Goal: Information Seeking & Learning: Learn about a topic

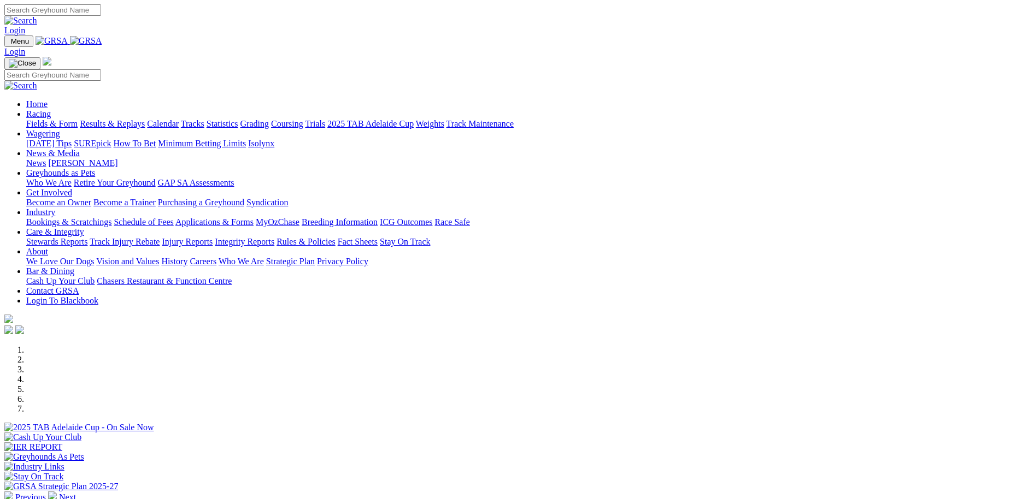
click at [87, 237] on link "Stewards Reports" at bounding box center [56, 241] width 61 height 9
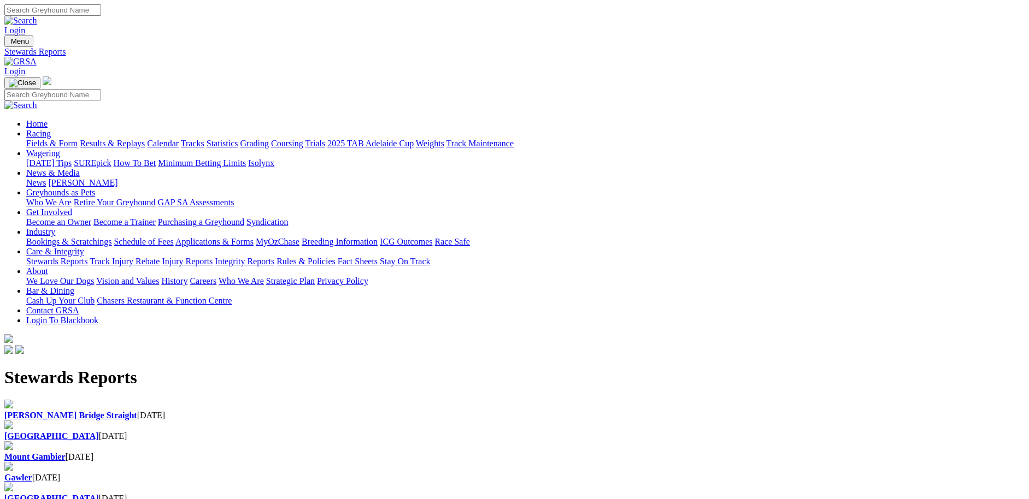
click at [137, 411] on b "Murray Bridge Straight" at bounding box center [70, 415] width 133 height 9
click at [78, 139] on link "Fields & Form" at bounding box center [51, 143] width 51 height 9
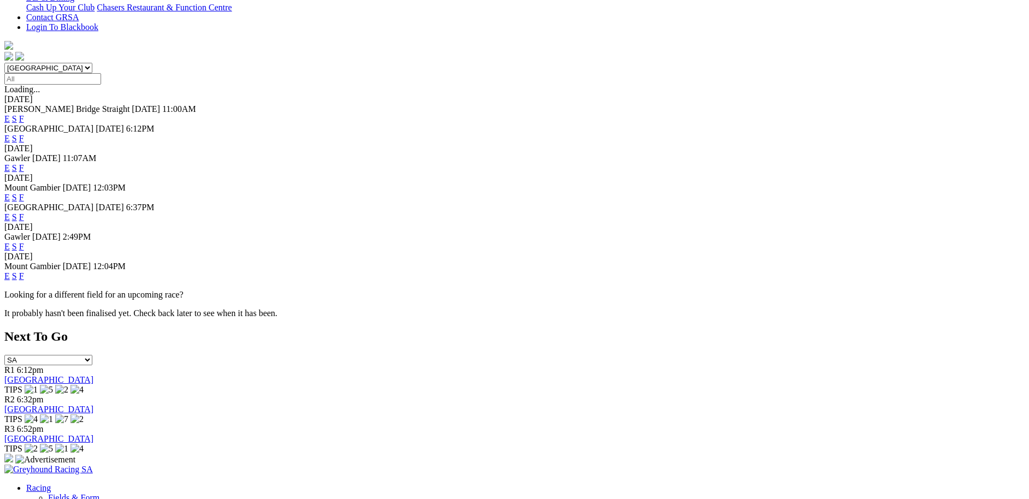
scroll to position [293, 0]
click at [24, 242] on link "F" at bounding box center [21, 246] width 5 height 9
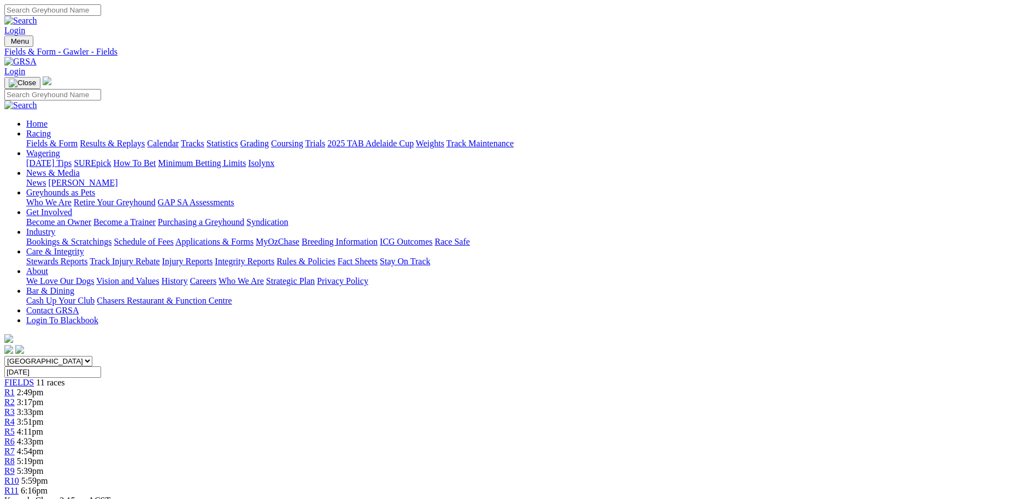
click at [179, 139] on link "Calendar" at bounding box center [163, 143] width 32 height 9
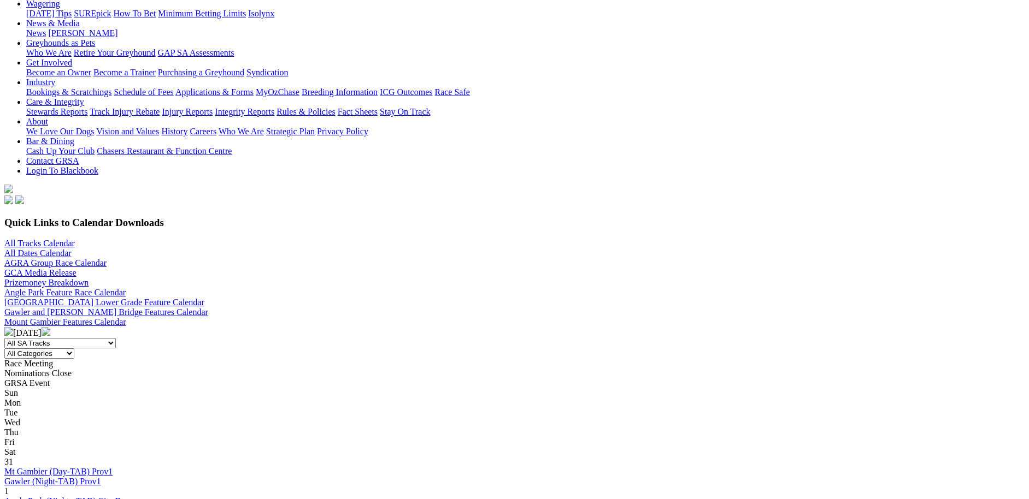
scroll to position [150, 0]
click at [50, 327] on img at bounding box center [46, 331] width 9 height 9
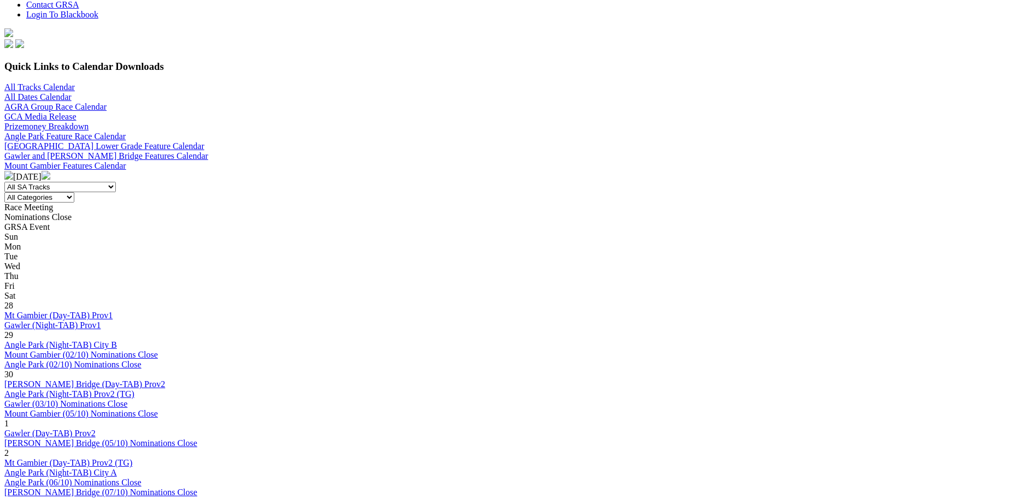
scroll to position [299, 0]
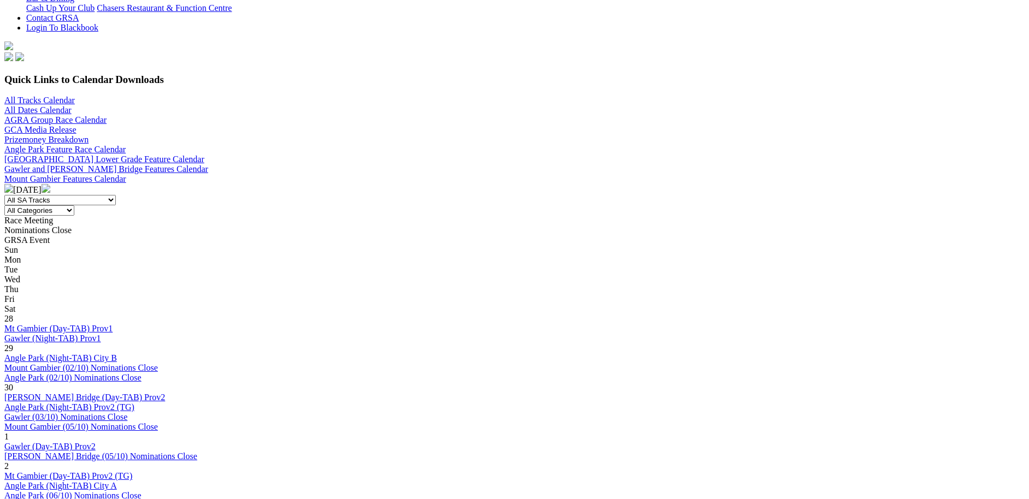
scroll to position [299, 0]
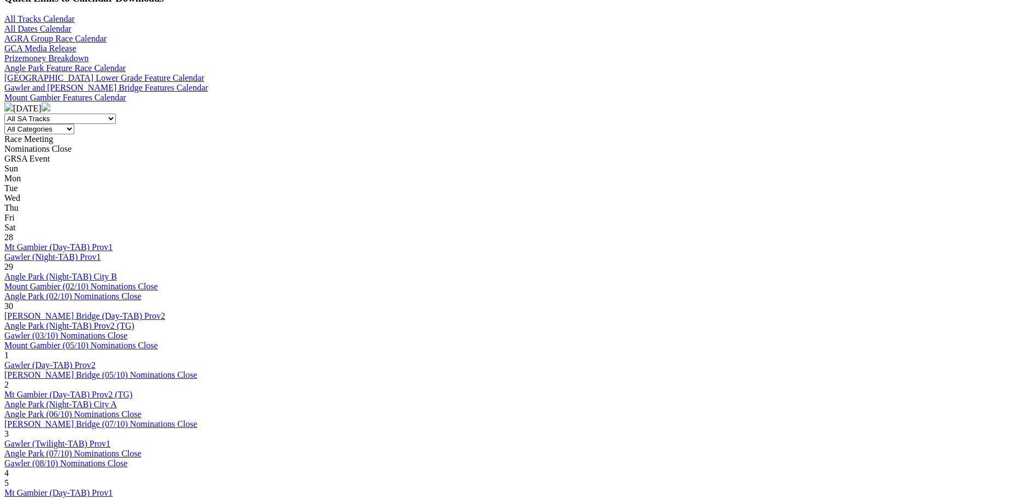
scroll to position [299, 0]
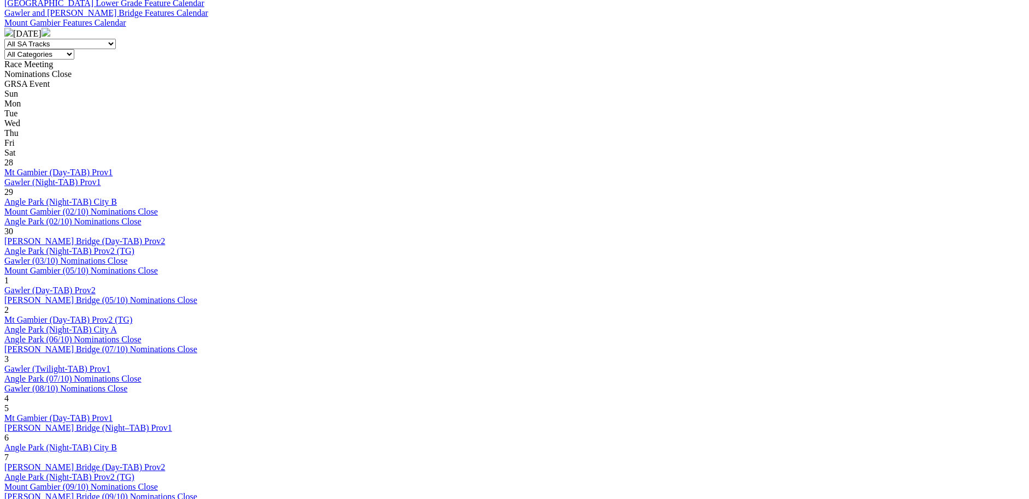
scroll to position [449, 0]
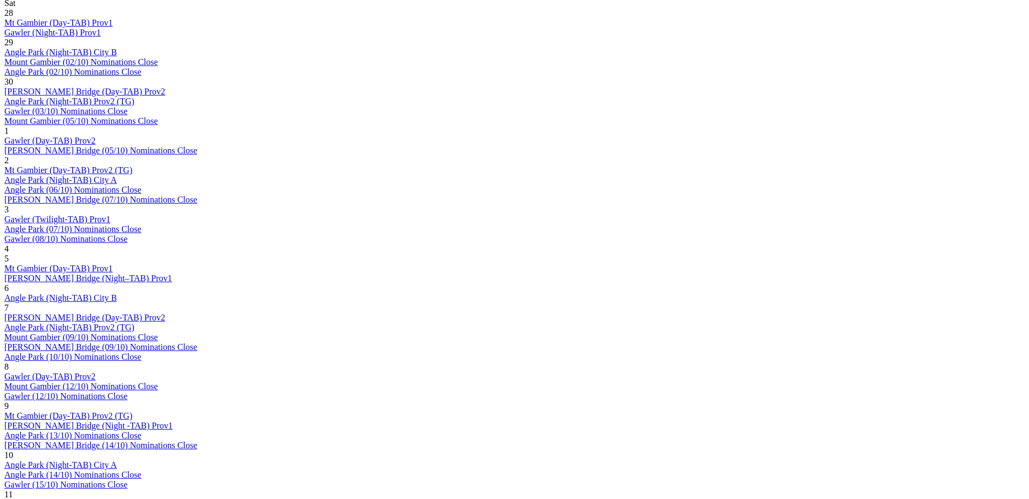
scroll to position [524, 0]
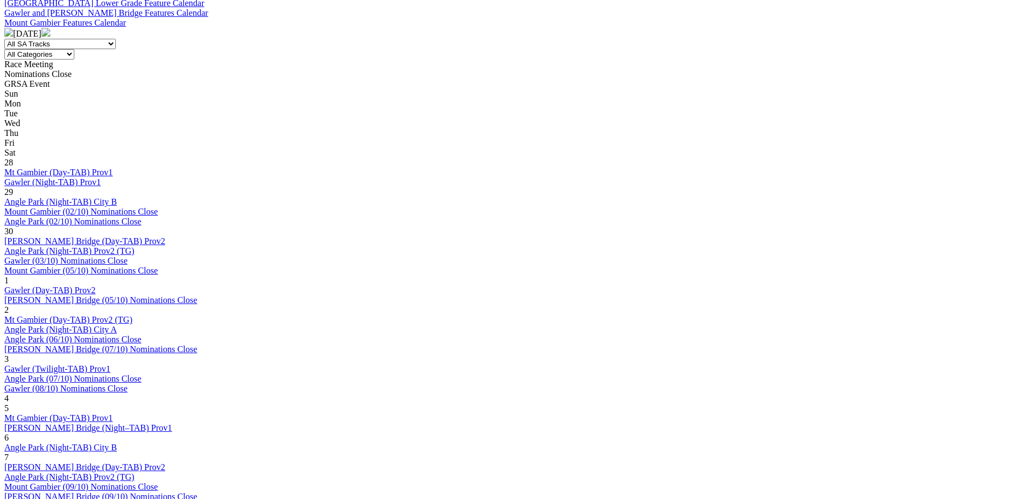
scroll to position [449, 0]
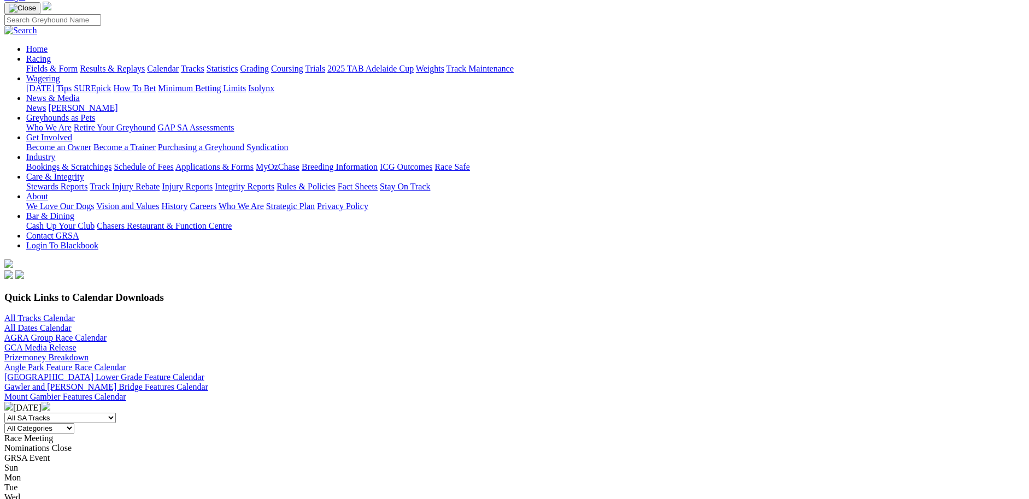
scroll to position [75, 0]
click at [50, 402] on img at bounding box center [46, 406] width 9 height 9
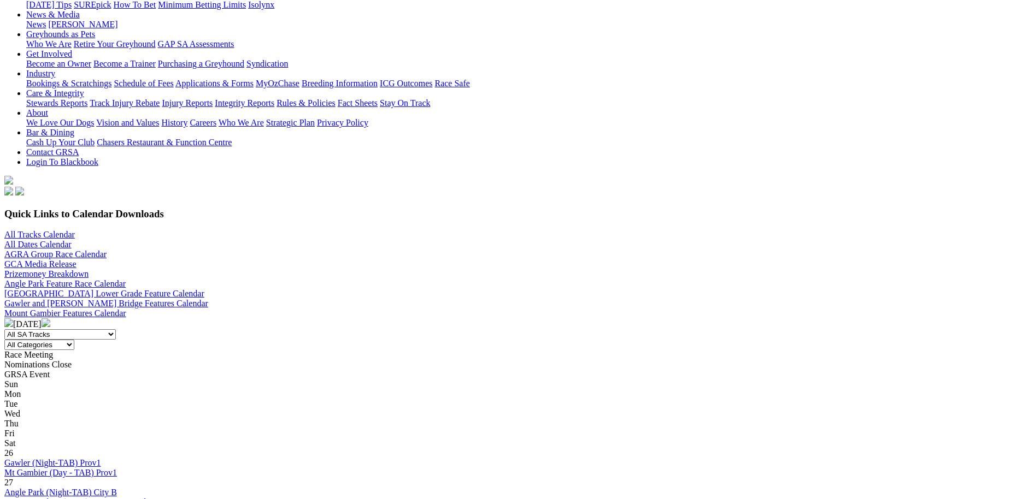
scroll to position [150, 0]
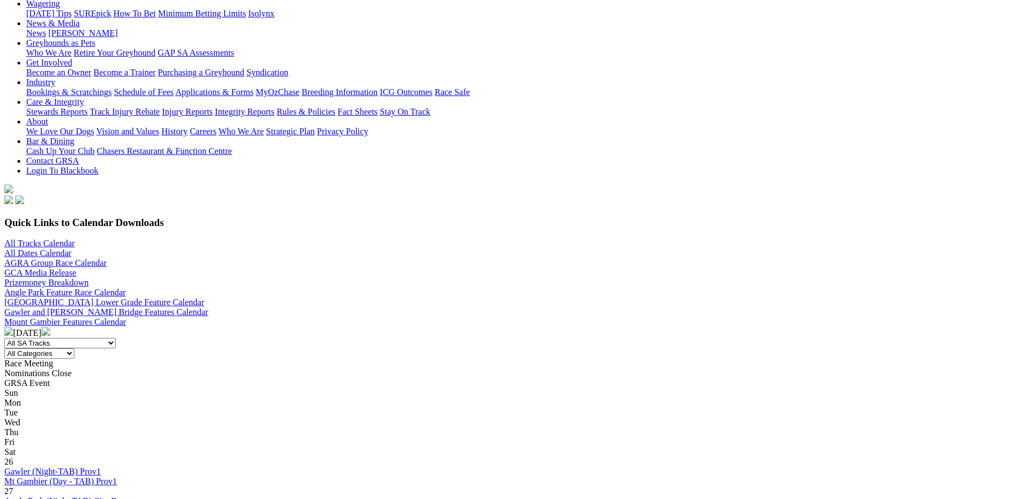
click at [101, 467] on link "Gawler (Night-TAB) Prov1" at bounding box center [52, 471] width 96 height 9
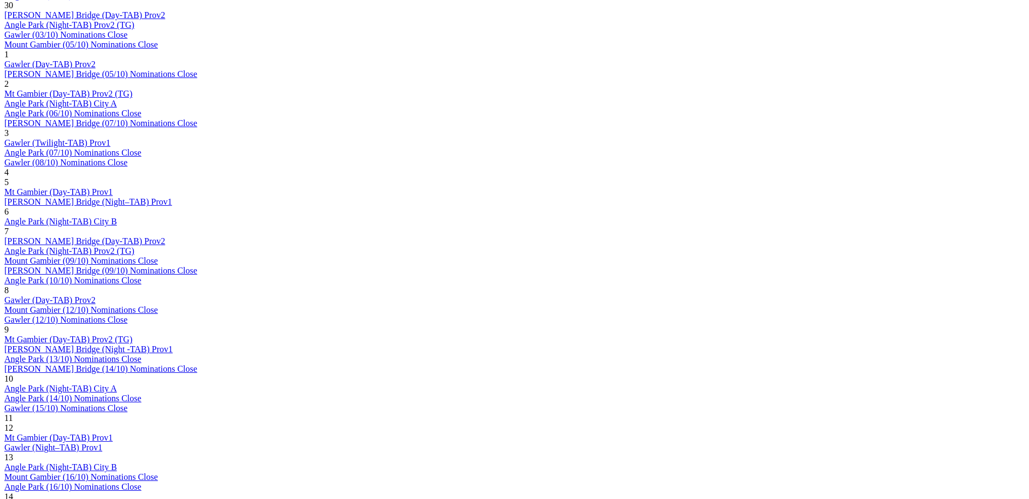
scroll to position [674, 0]
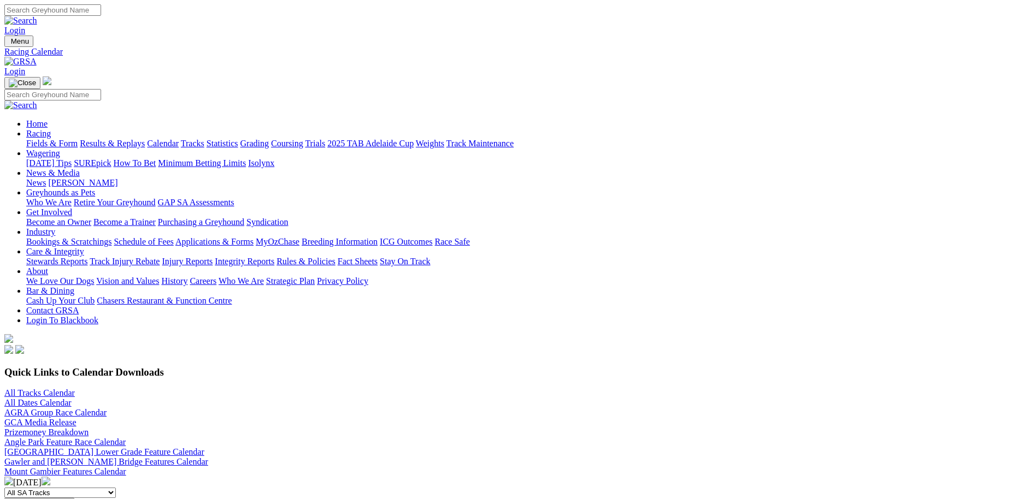
click at [78, 139] on link "Fields & Form" at bounding box center [51, 143] width 51 height 9
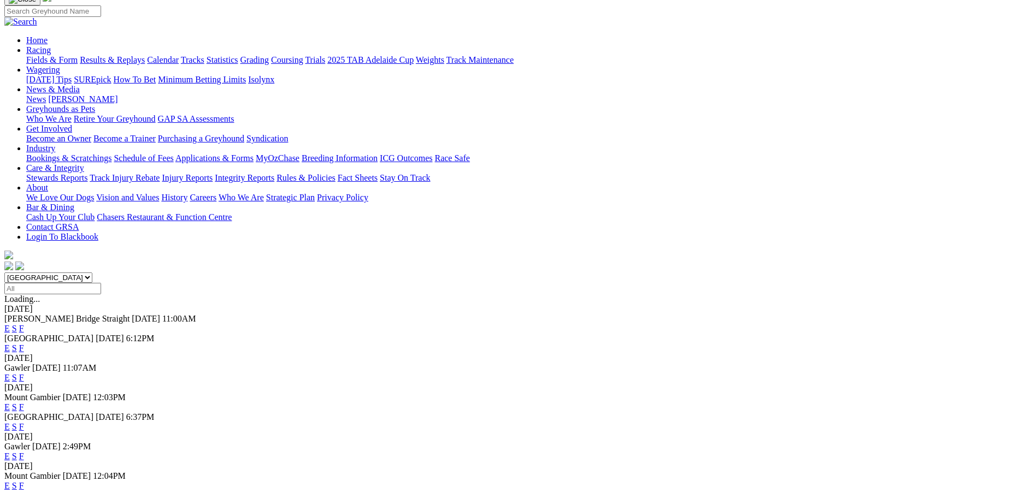
scroll to position [75, 0]
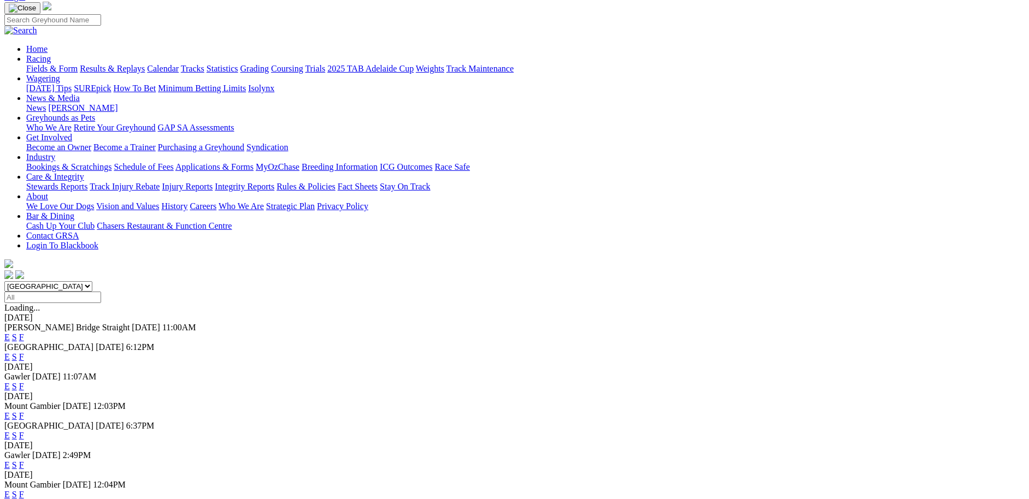
click at [24, 382] on link "F" at bounding box center [21, 386] width 5 height 9
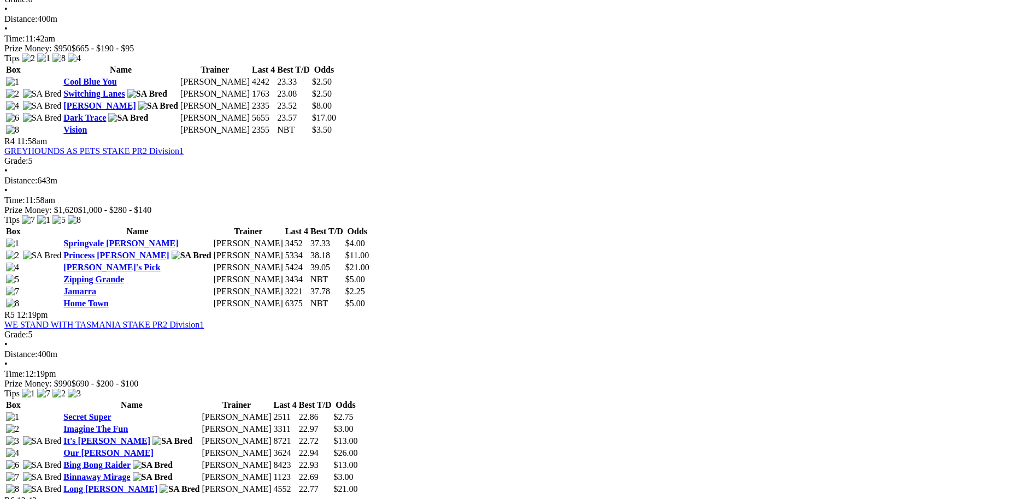
scroll to position [899, 0]
